Goal: Find specific page/section: Find specific page/section

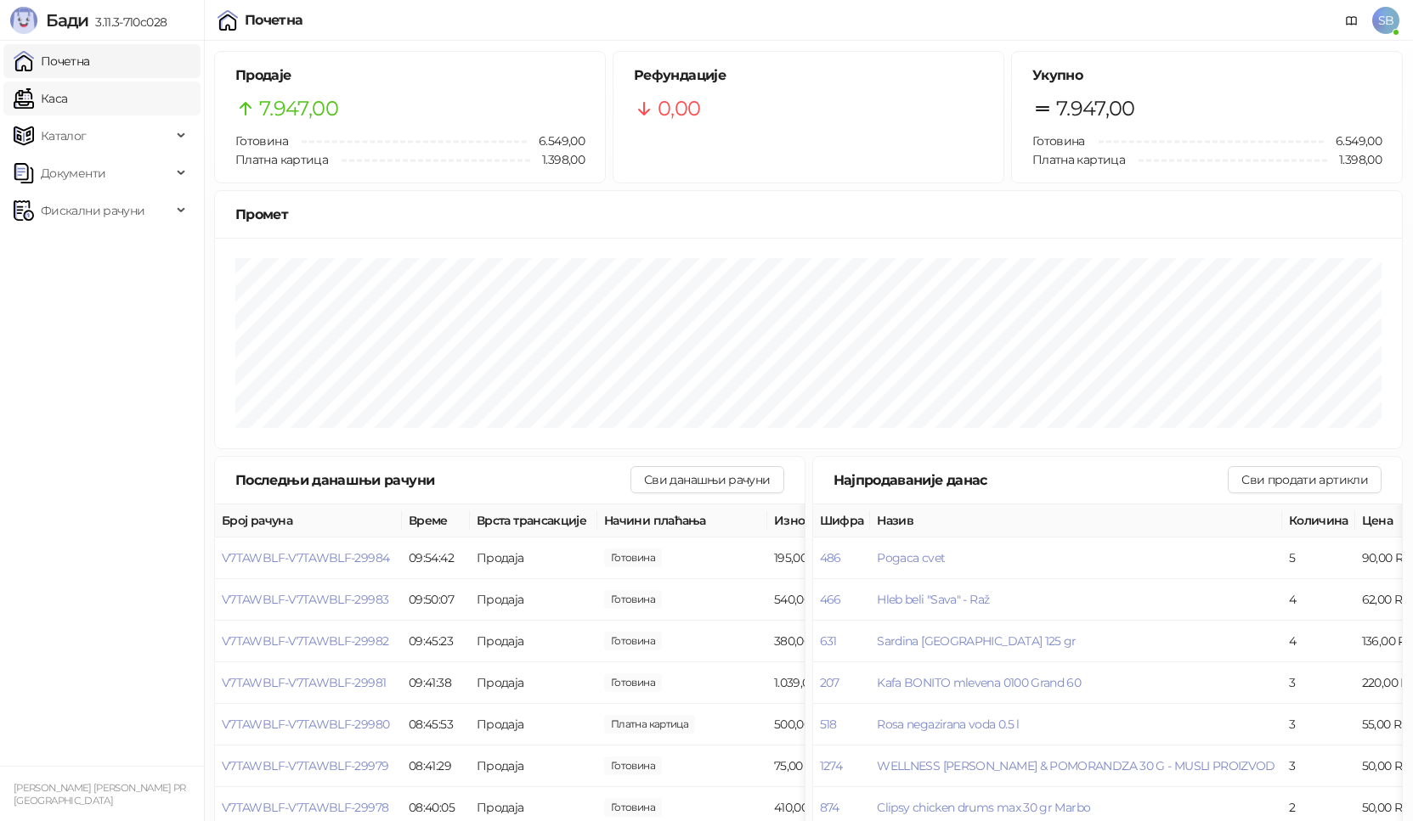
click at [67, 109] on link "Каса" at bounding box center [41, 99] width 54 height 34
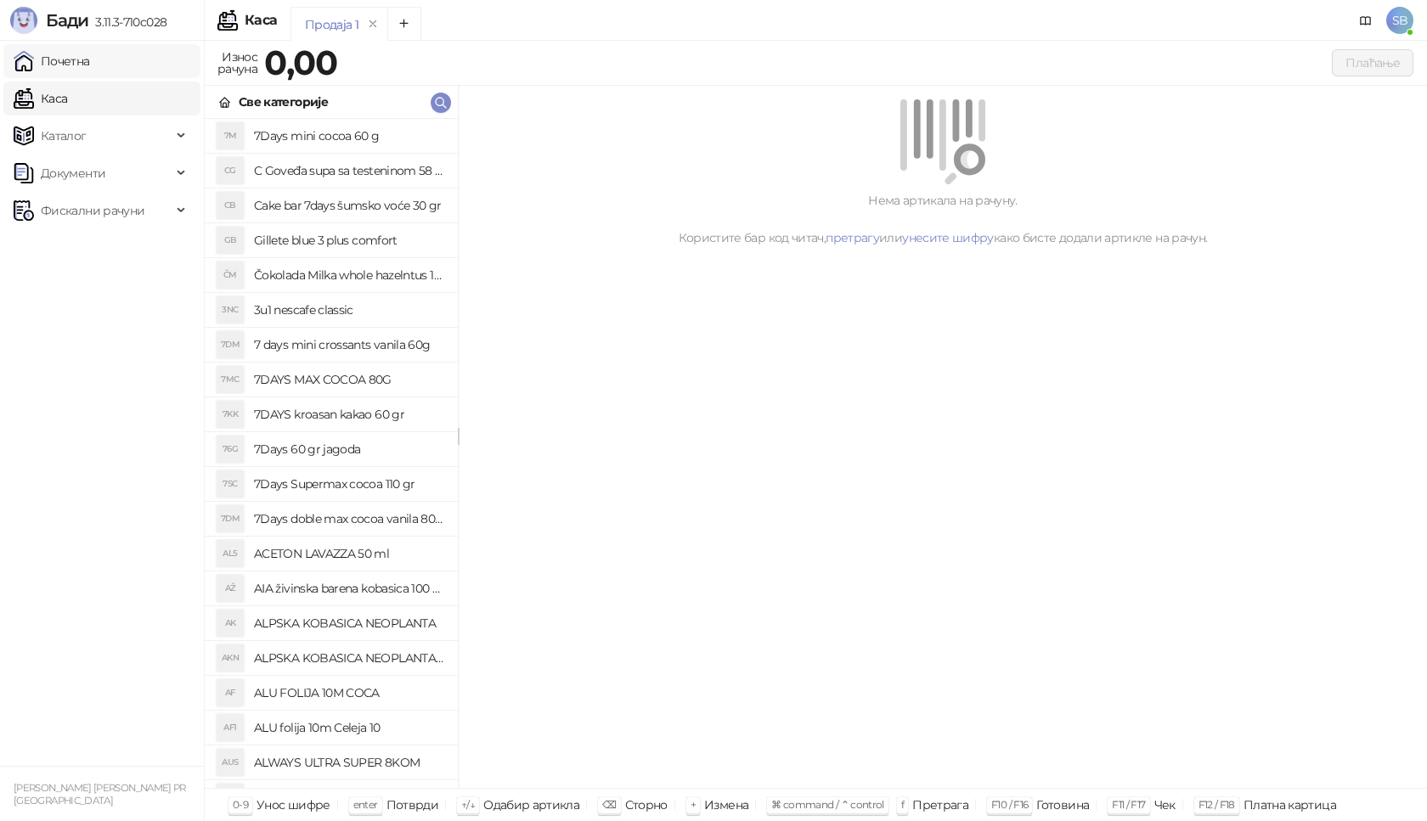
click at [84, 65] on link "Почетна" at bounding box center [52, 61] width 76 height 34
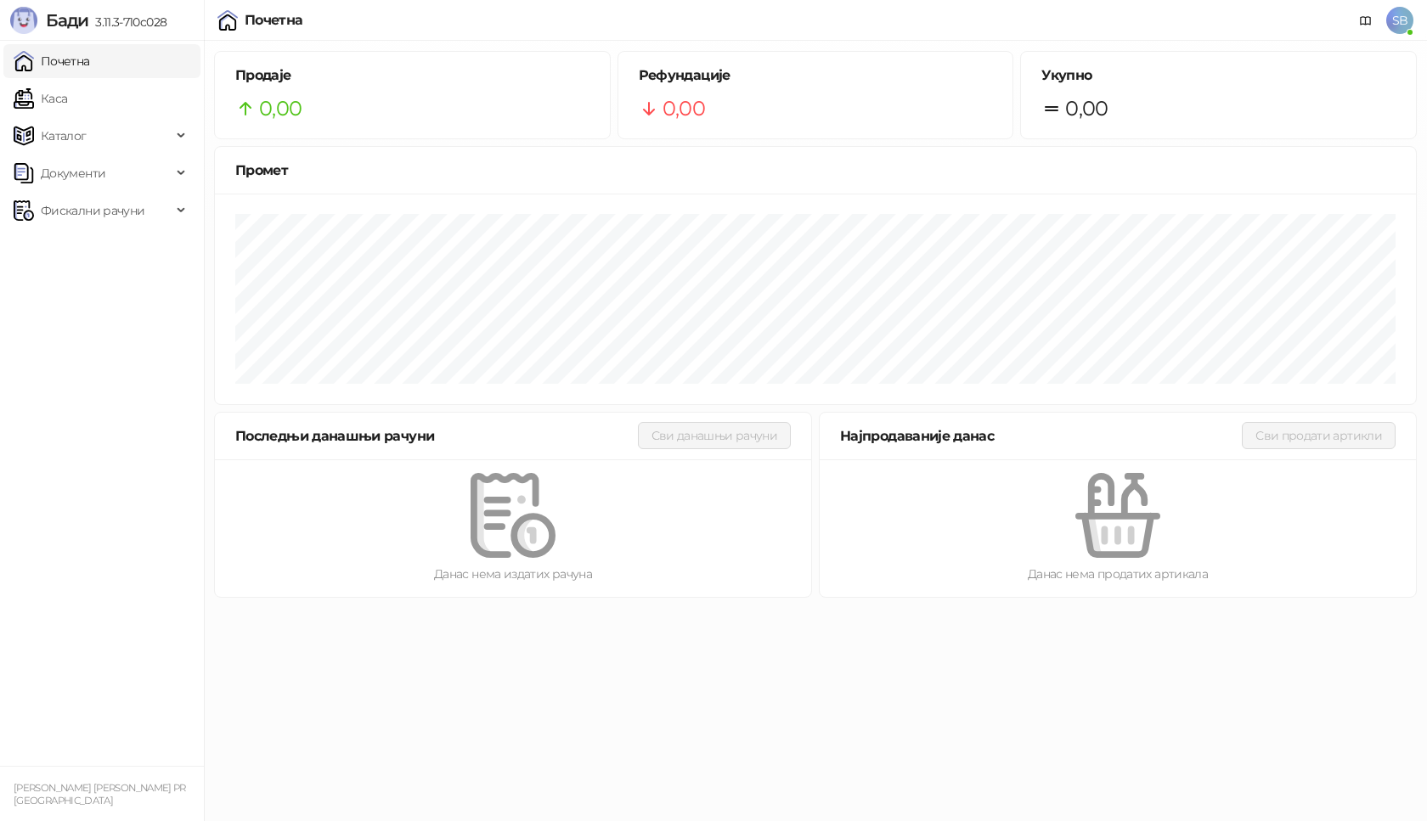
click at [84, 65] on link "Почетна" at bounding box center [52, 61] width 76 height 34
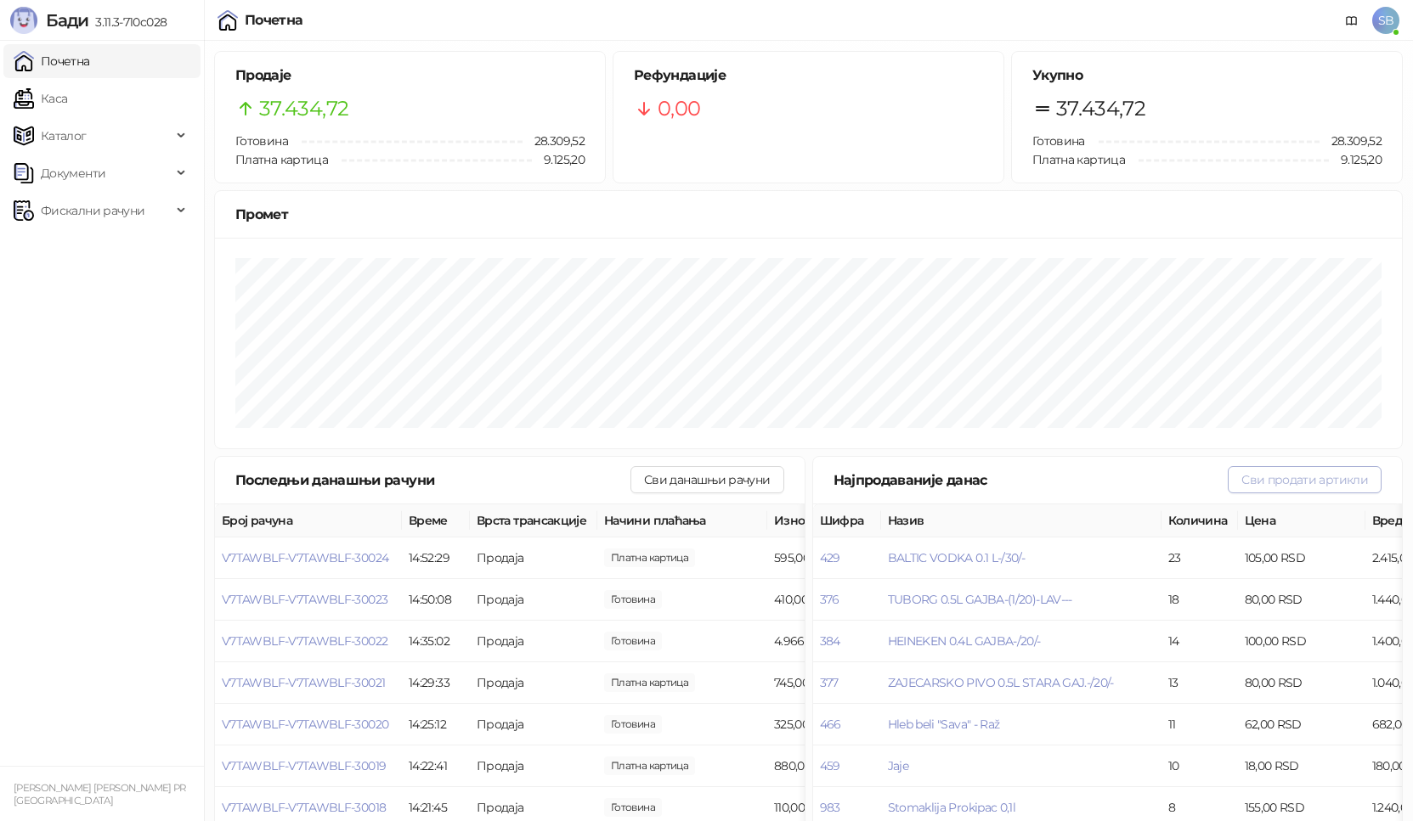
click at [1303, 482] on button "Сви продати артикли" at bounding box center [1304, 479] width 154 height 27
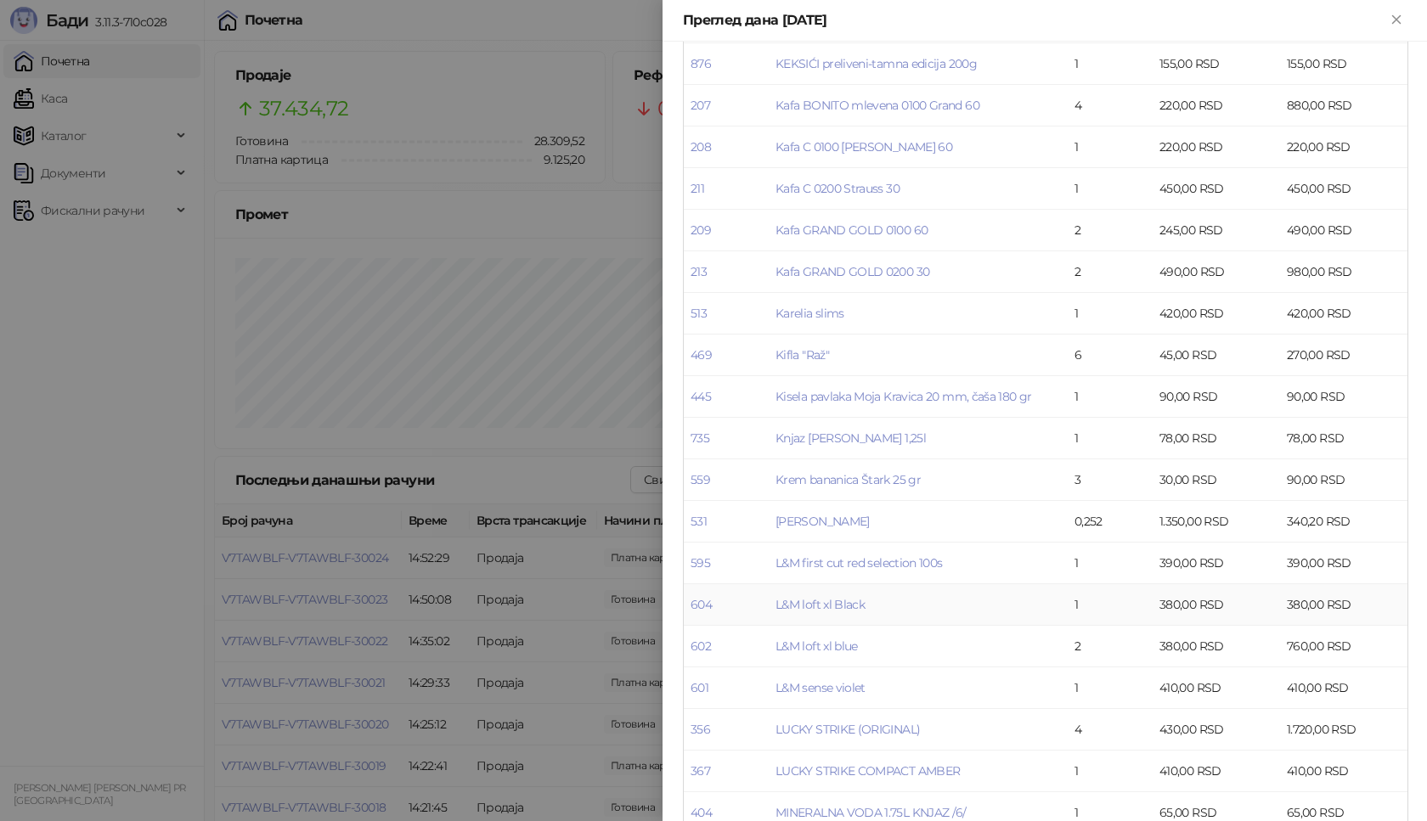
scroll to position [1869, 0]
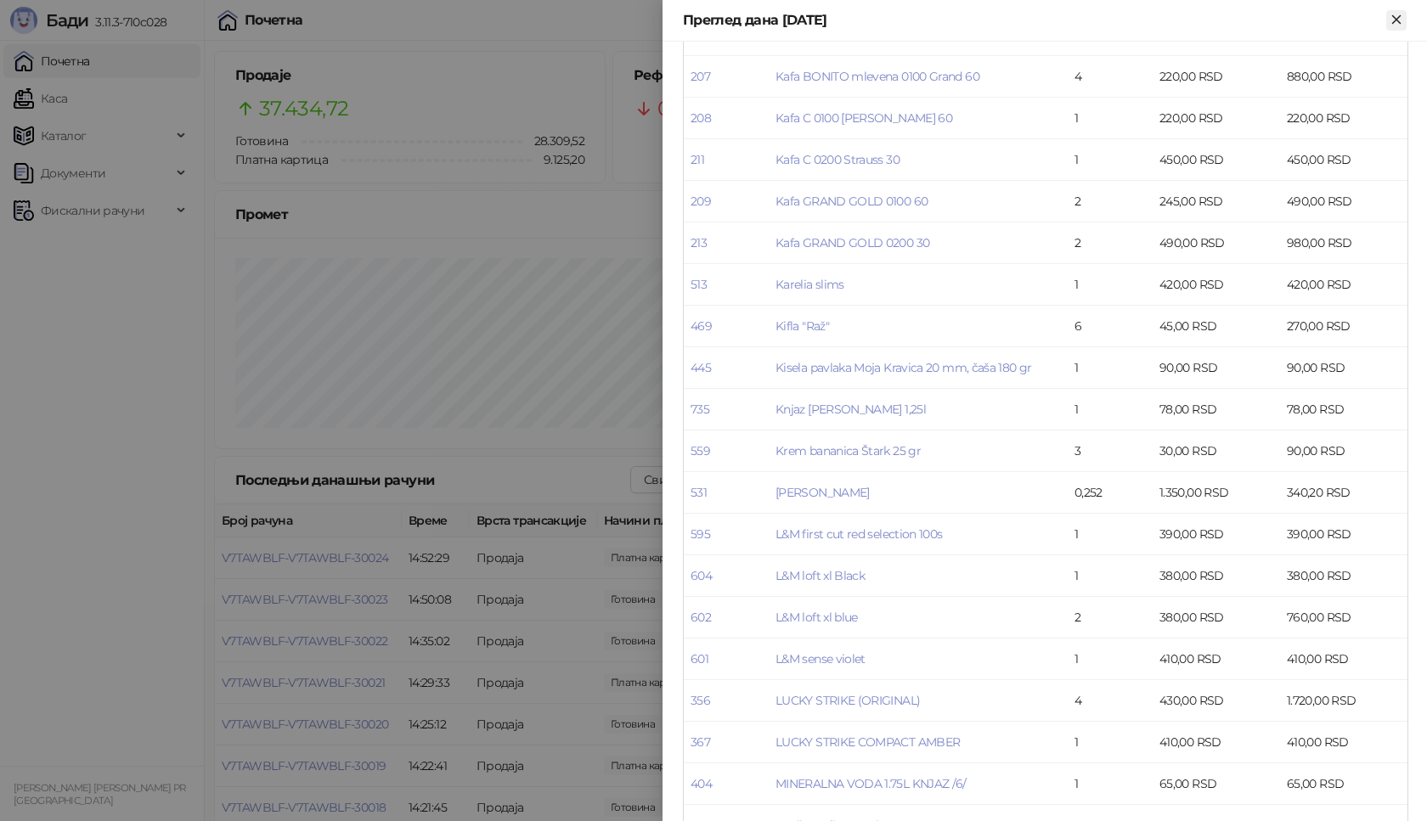
click at [1397, 20] on icon "Close" at bounding box center [1396, 19] width 8 height 8
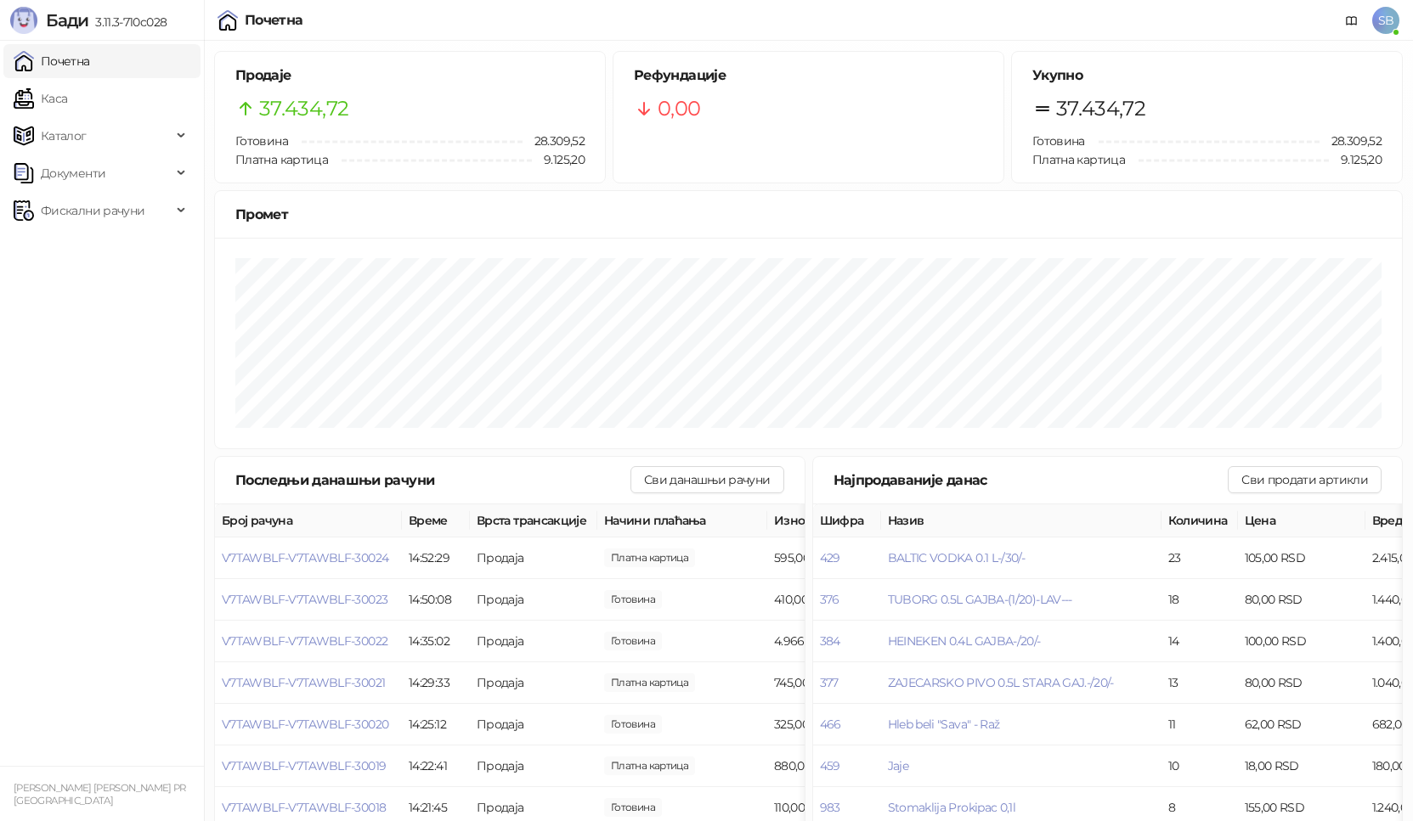
drag, startPoint x: 723, startPoint y: 19, endPoint x: 715, endPoint y: 13, distance: 9.7
click at [723, 19] on div "Почетна SB" at bounding box center [706, 20] width 1385 height 41
